Goal: Download file/media

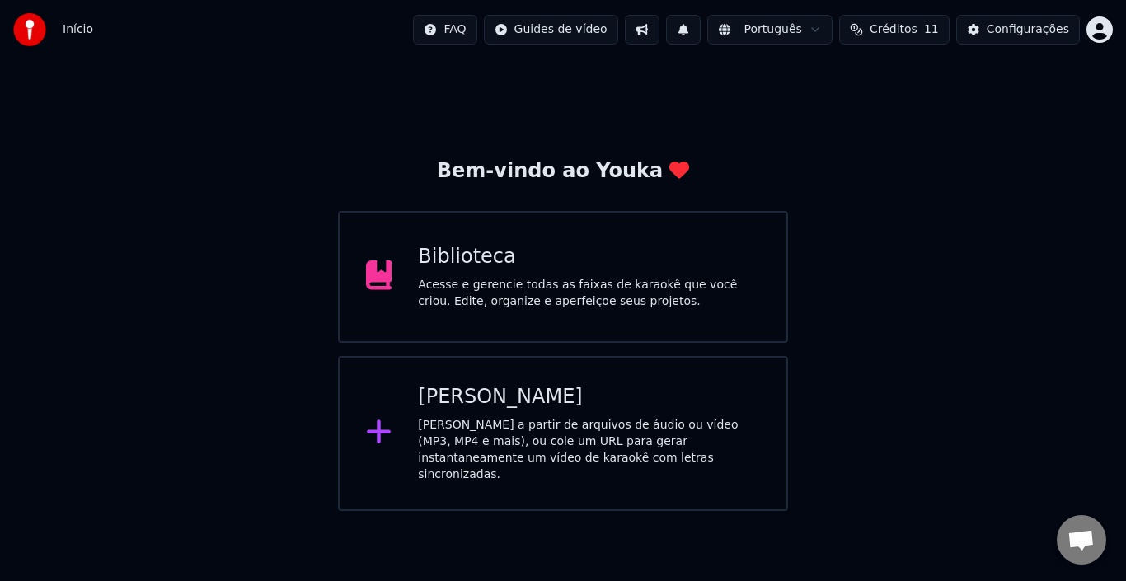
click at [606, 273] on div "Biblioteca Acesse e gerencie todas as faixas de karaokê que você criou. Edite, …" at bounding box center [589, 277] width 342 height 66
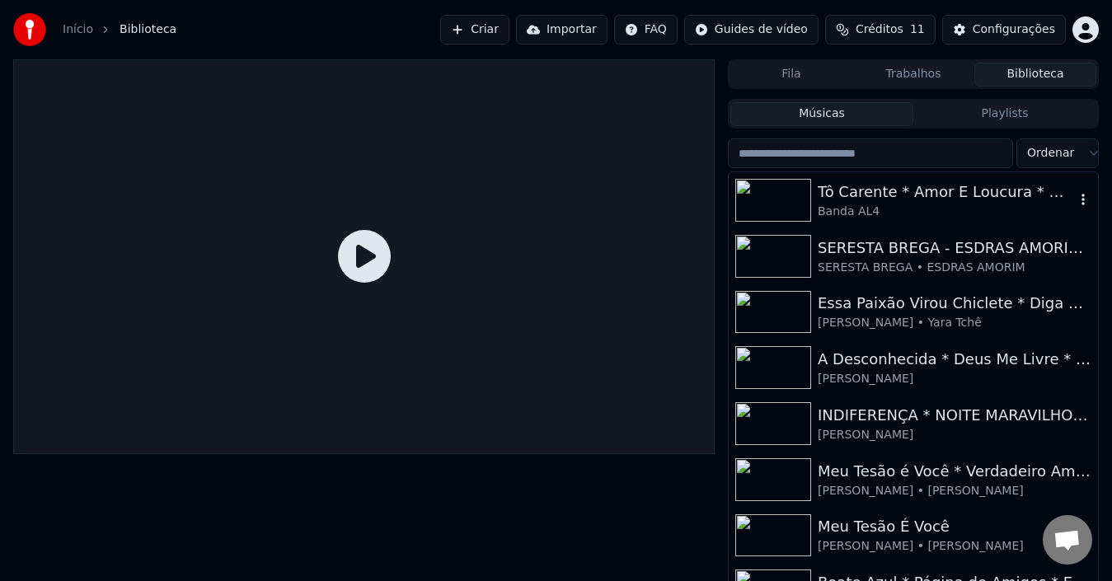
click at [926, 197] on div "Tô Carente * Amor E Loucura * O Cego * Procuro Você" at bounding box center [946, 192] width 257 height 23
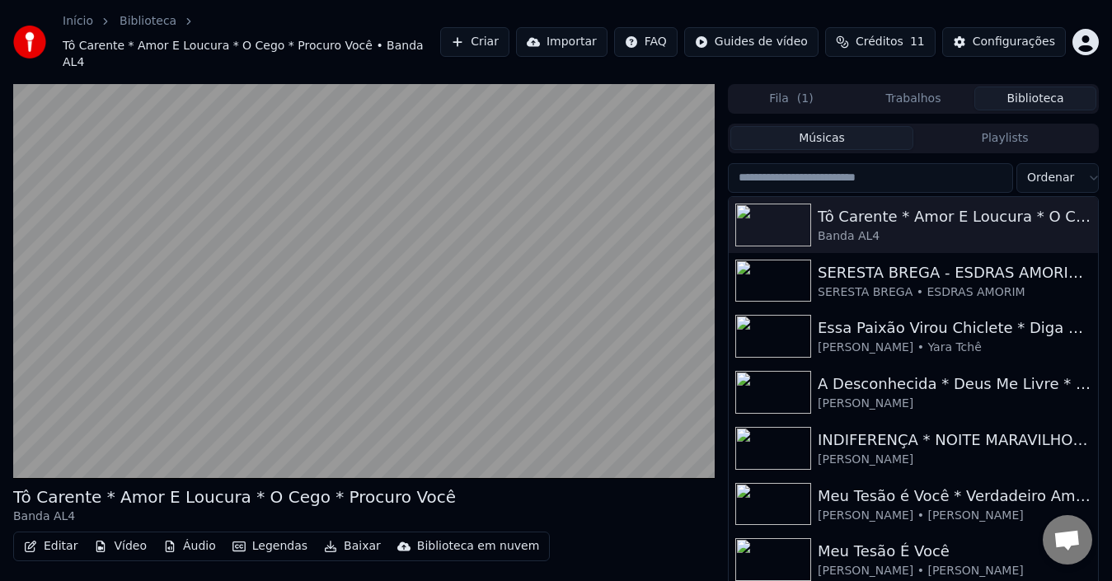
click at [51, 535] on button "Editar" at bounding box center [50, 546] width 67 height 23
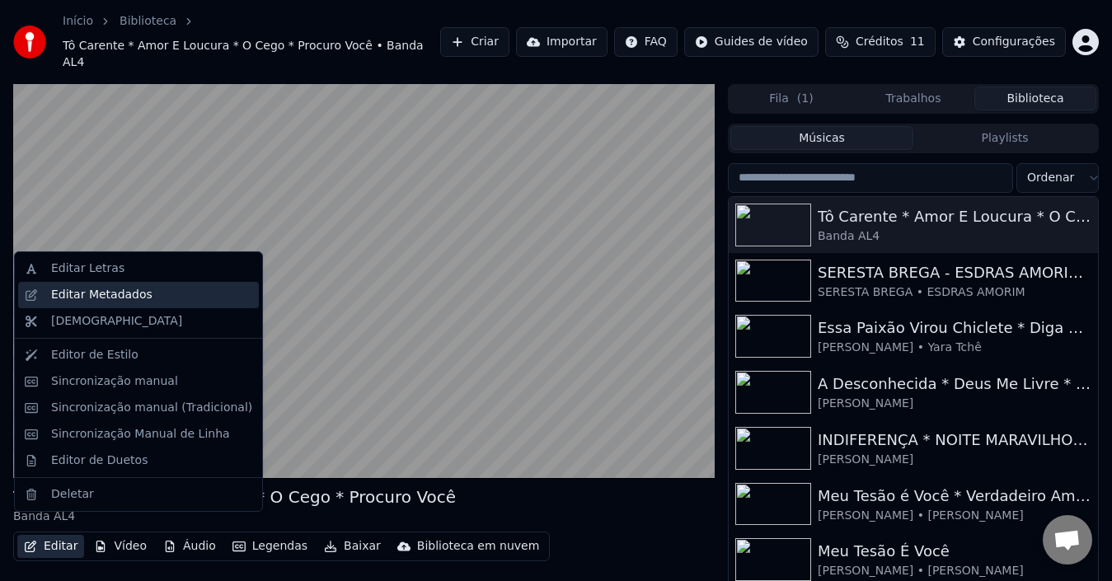
click at [109, 302] on div "Editar Metadados" at bounding box center [101, 295] width 101 height 16
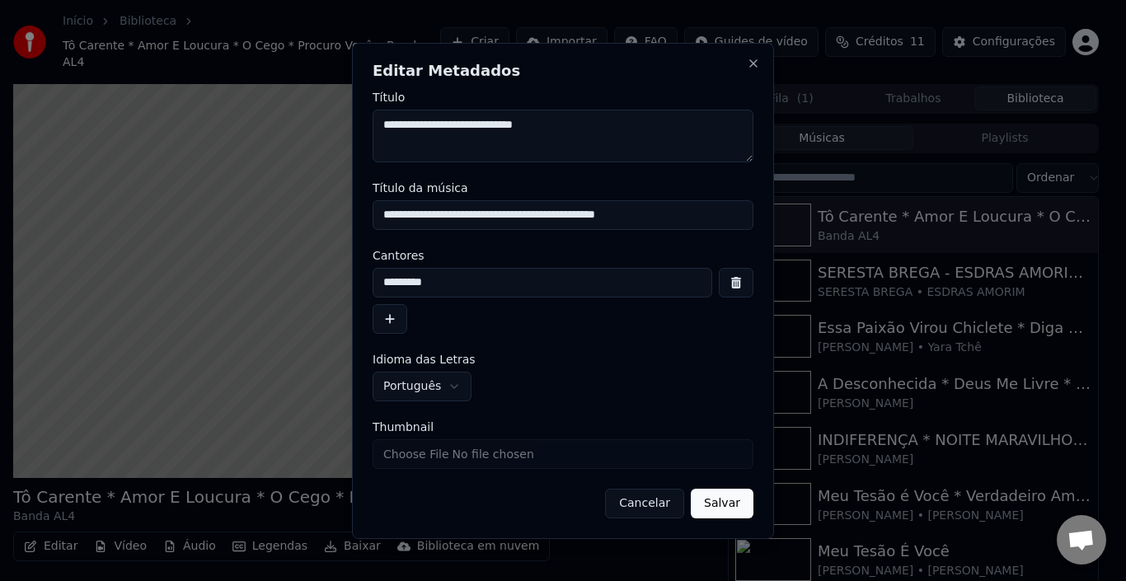
type textarea "**********"
click at [723, 511] on button "Salvar" at bounding box center [722, 504] width 63 height 30
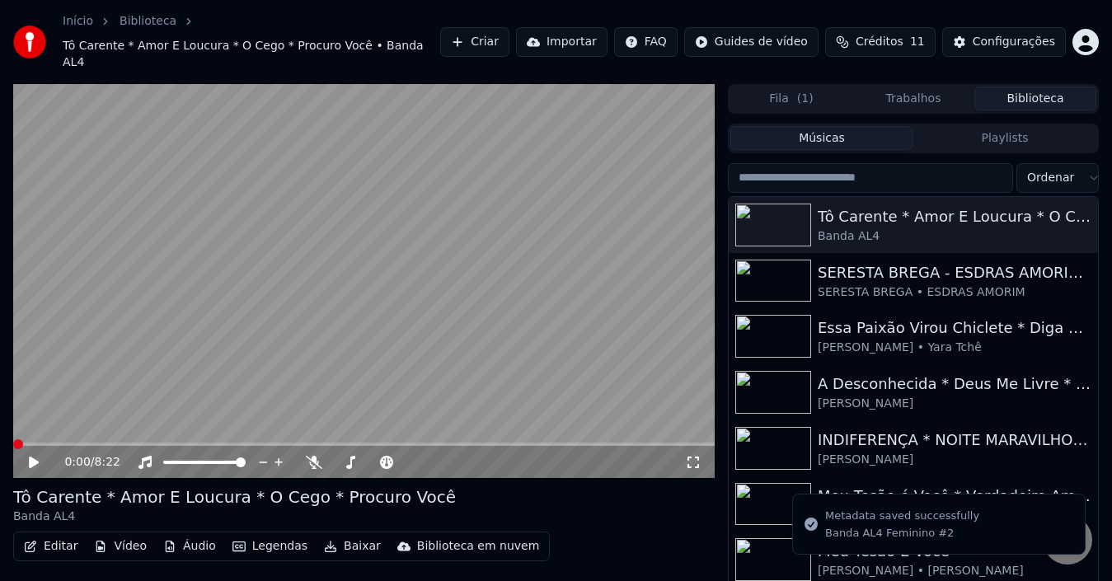
scroll to position [35, 0]
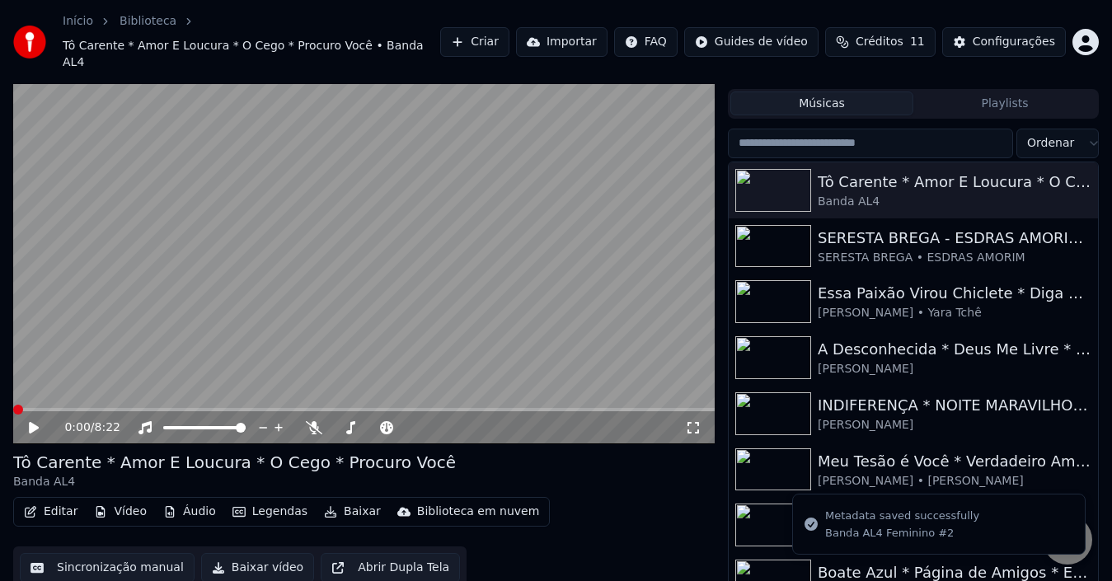
click at [240, 553] on button "Baixar vídeo" at bounding box center [257, 568] width 113 height 30
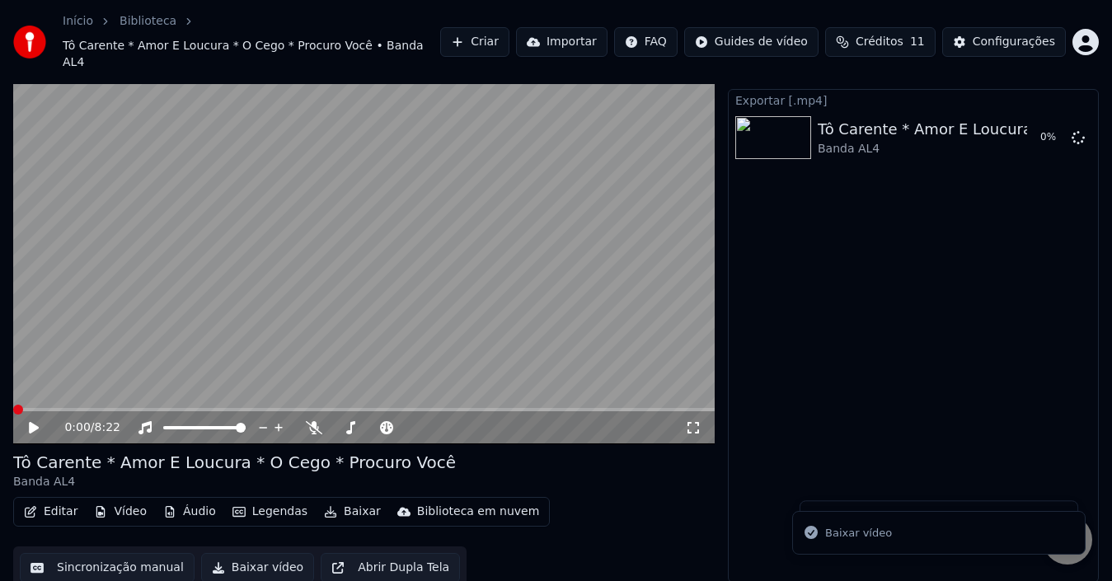
scroll to position [26, 0]
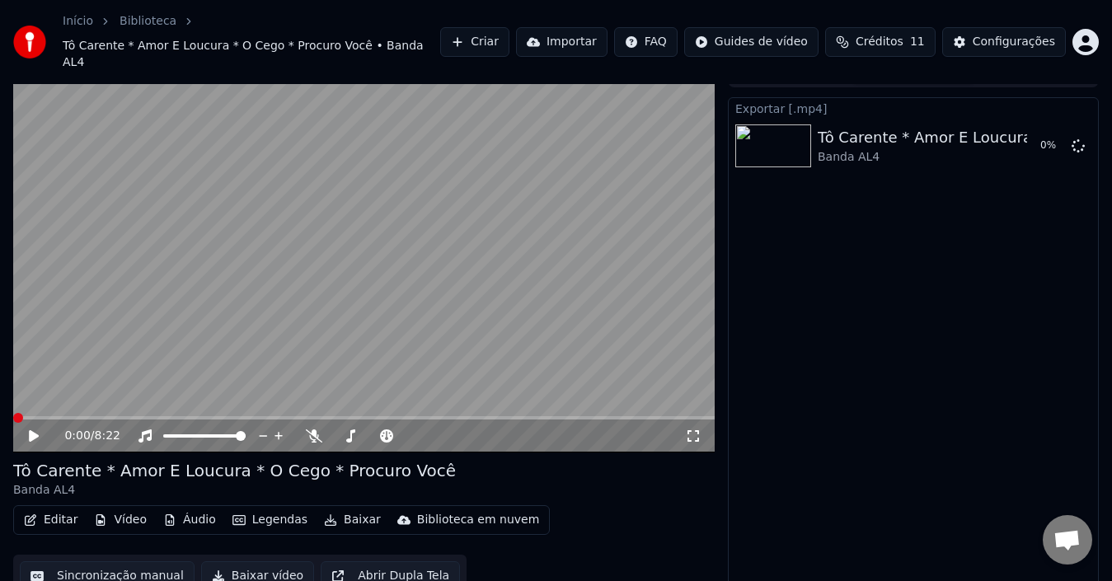
click at [41, 509] on button "Editar" at bounding box center [50, 520] width 67 height 23
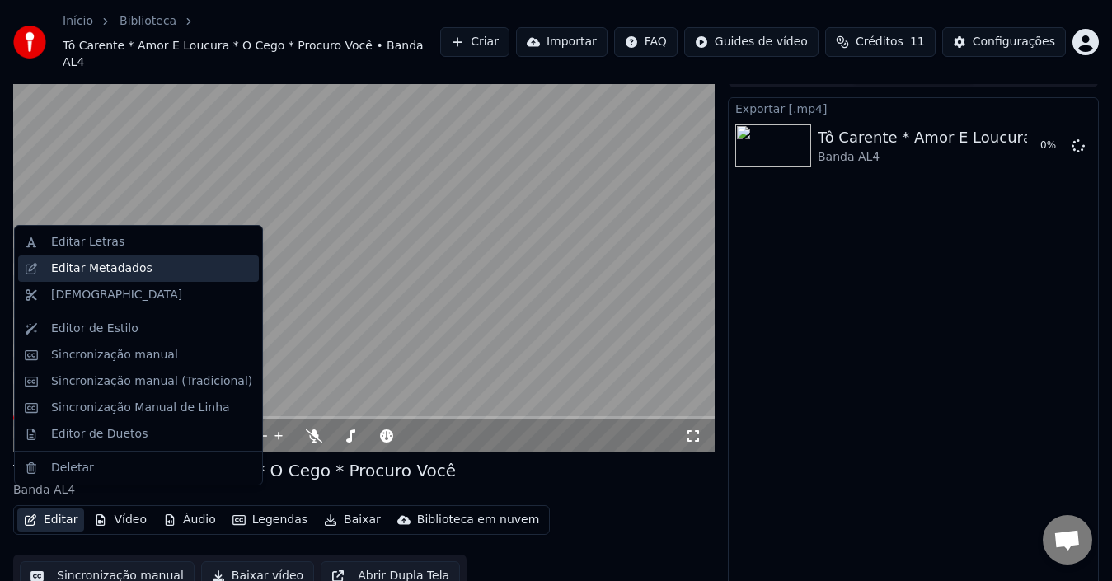
click at [96, 276] on div "Editar Metadados" at bounding box center [101, 268] width 101 height 16
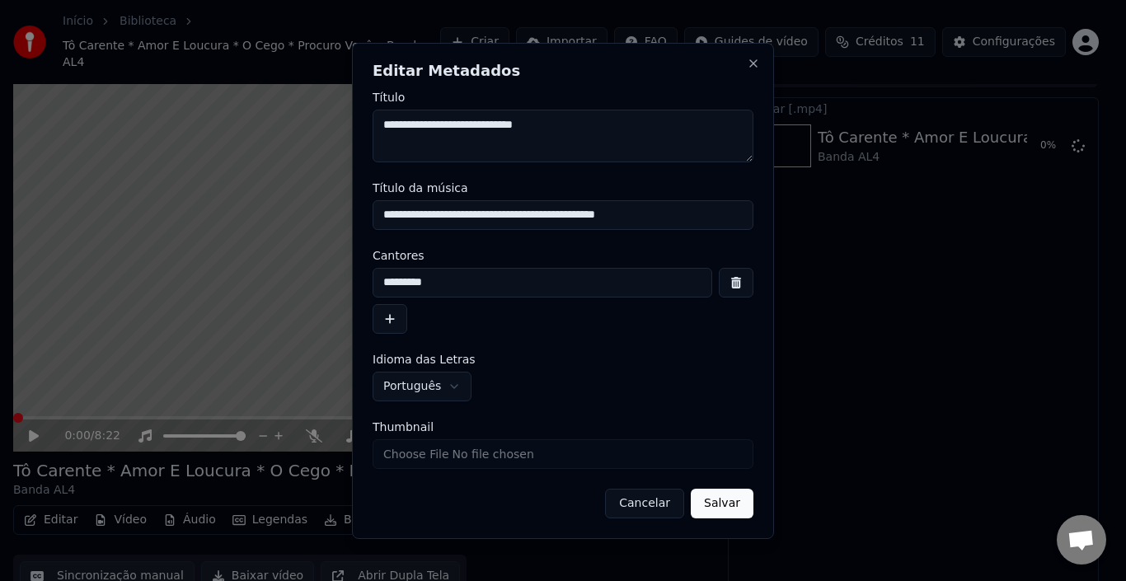
drag, startPoint x: 434, startPoint y: 129, endPoint x: 390, endPoint y: 124, distance: 44.7
click at [390, 124] on textarea "**********" at bounding box center [563, 136] width 381 height 53
type textarea "**********"
click at [726, 498] on button "Salvar" at bounding box center [722, 504] width 63 height 30
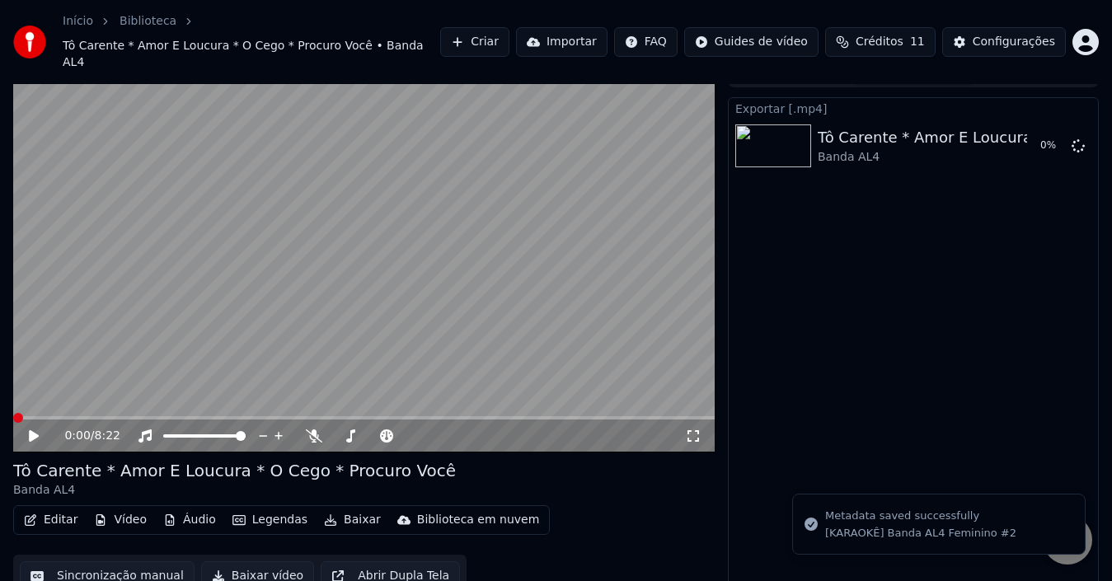
click at [115, 509] on button "Vídeo" at bounding box center [120, 520] width 66 height 23
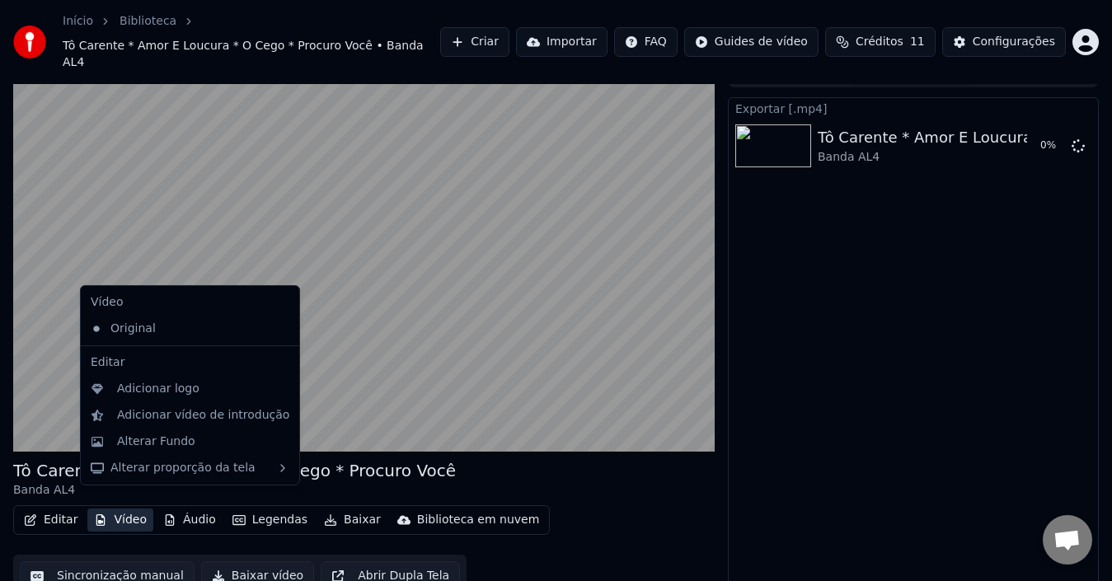
click at [515, 462] on div "Tô Carente * Amor E Loucura * O Cego * Procuro Você Banda AL4" at bounding box center [363, 479] width 701 height 40
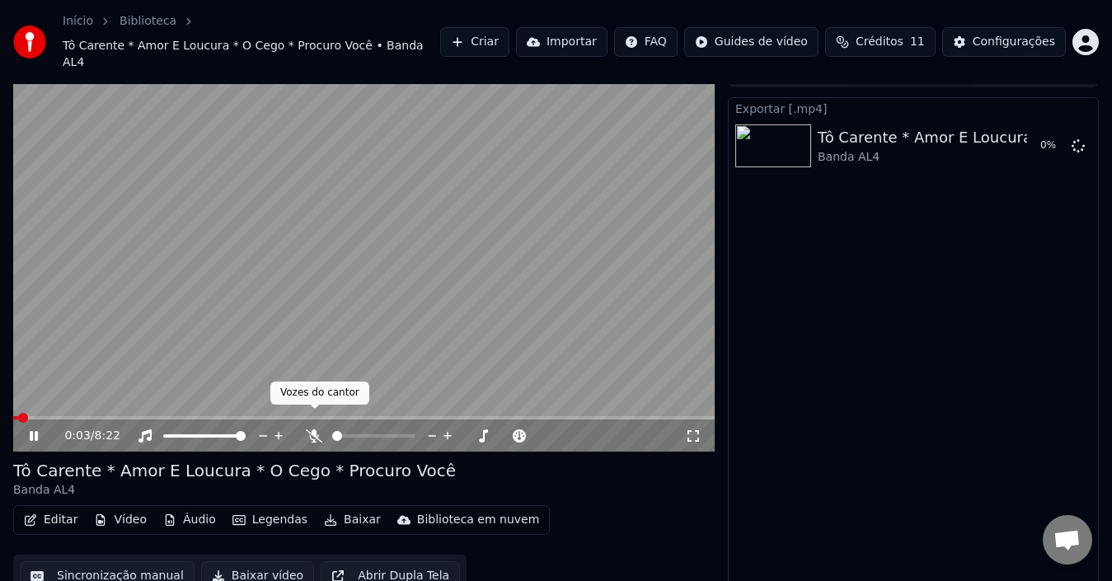
click at [312, 429] on icon at bounding box center [314, 435] width 16 height 13
click at [217, 561] on button "Baixar vídeo" at bounding box center [257, 576] width 113 height 30
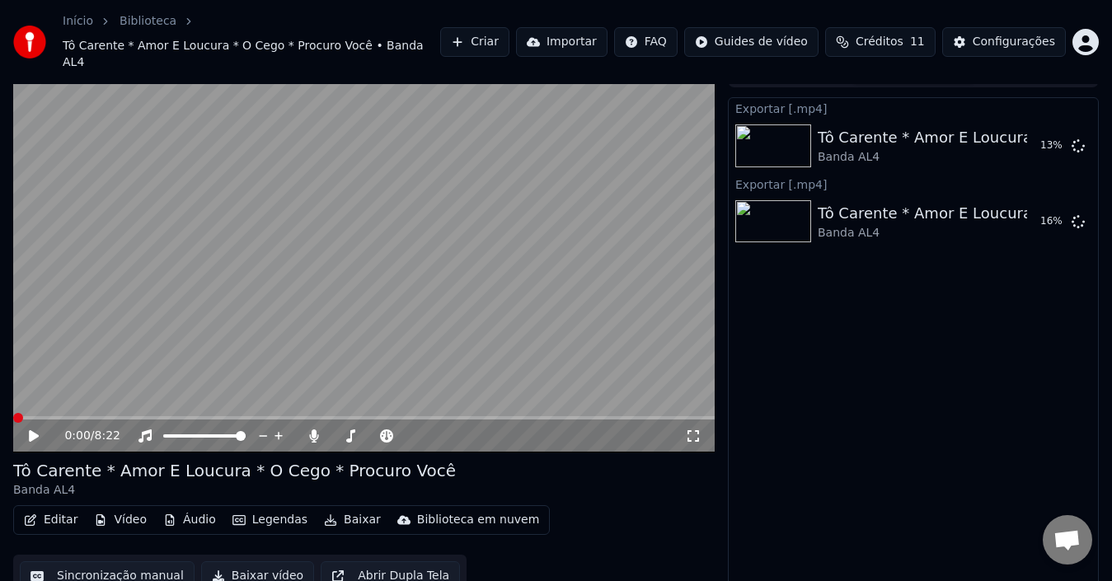
scroll to position [0, 0]
